Goal: Information Seeking & Learning: Learn about a topic

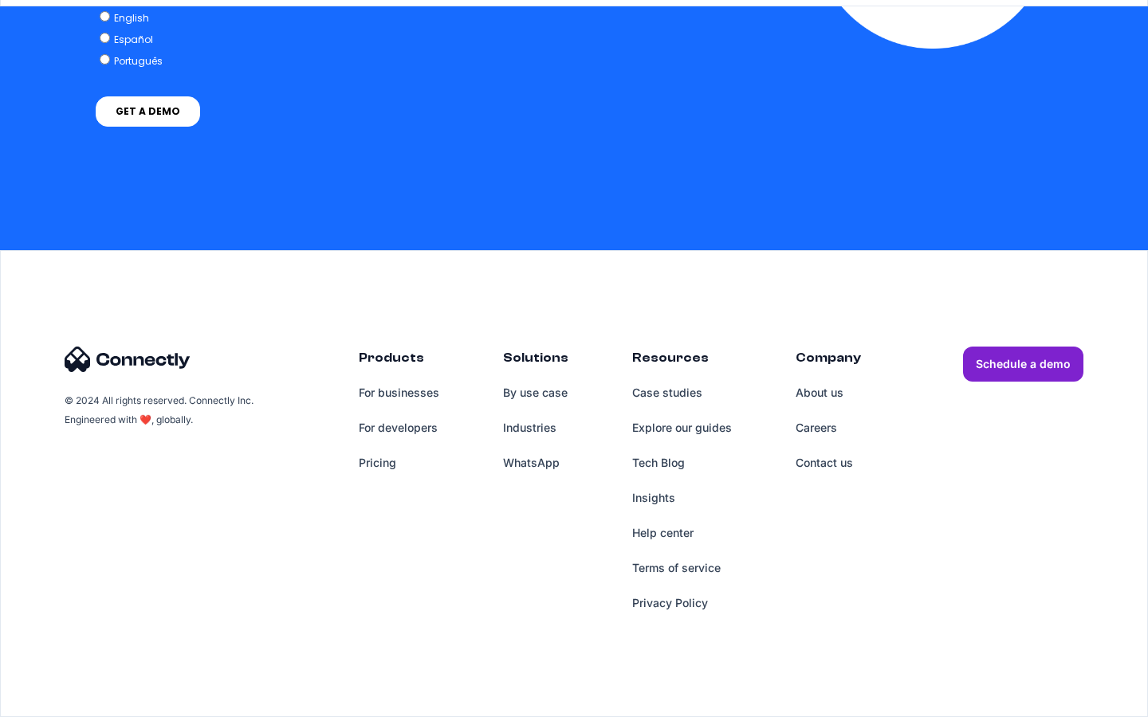
scroll to position [1208, 0]
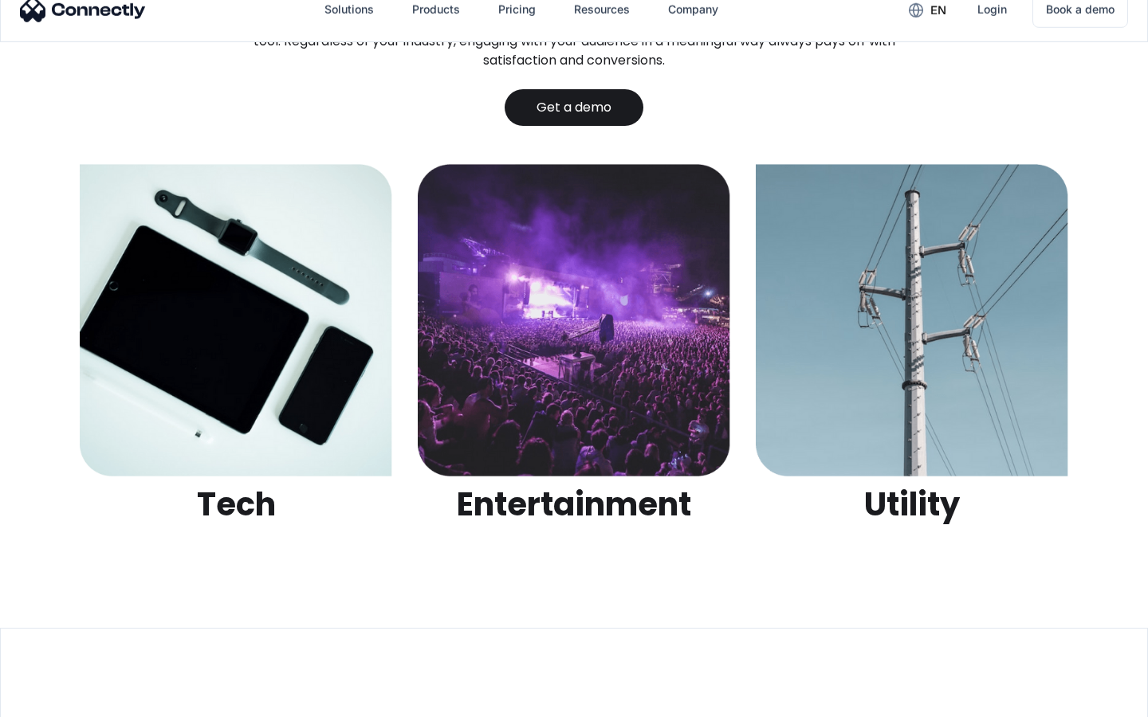
scroll to position [5029, 0]
